Goal: Navigation & Orientation: Find specific page/section

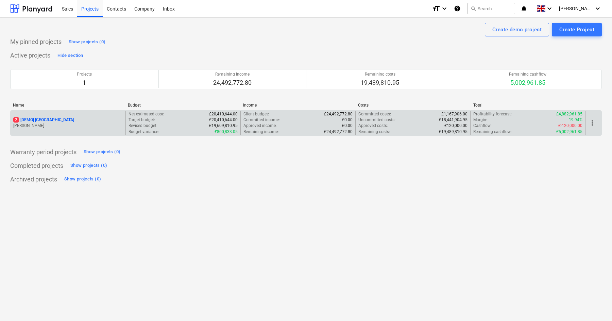
click at [103, 118] on div "2 [DEMO] Stone Road House" at bounding box center [67, 120] width 109 height 6
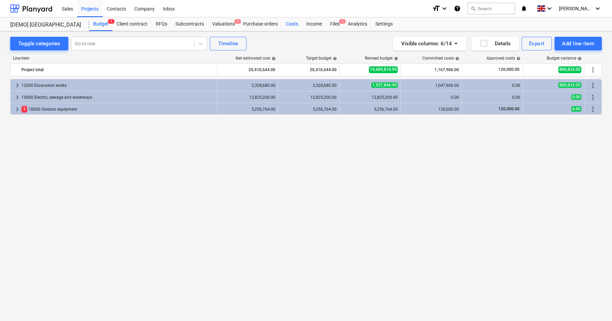
click at [292, 27] on div "Costs" at bounding box center [292, 24] width 20 height 14
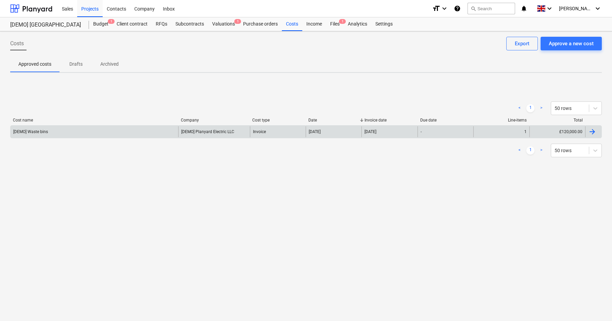
click at [58, 134] on div "[DEMO] Waste bins" at bounding box center [95, 131] width 168 height 11
